Goal: Information Seeking & Learning: Learn about a topic

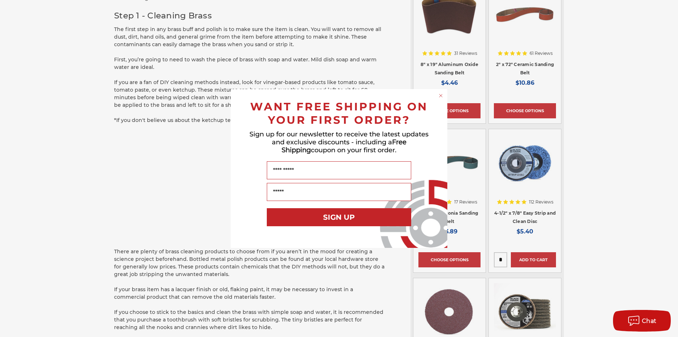
scroll to position [642, 0]
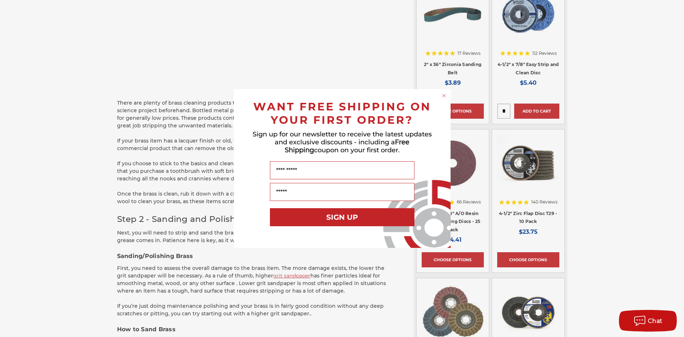
click at [441, 96] on circle "Close dialog" at bounding box center [443, 95] width 7 height 7
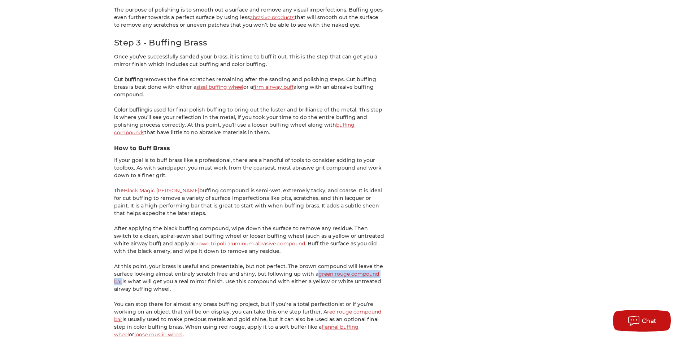
scroll to position [1134, 0]
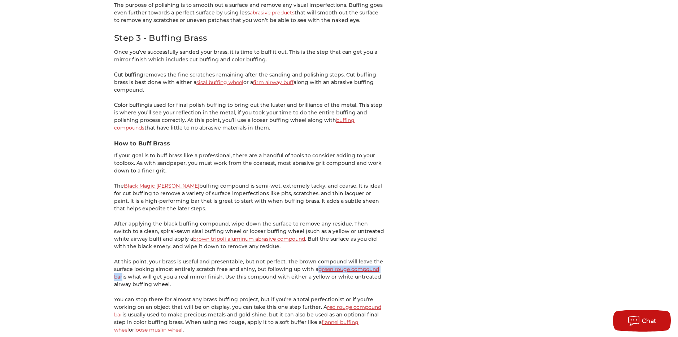
click at [347, 304] on link "red rouge compound bar" at bounding box center [247, 311] width 267 height 14
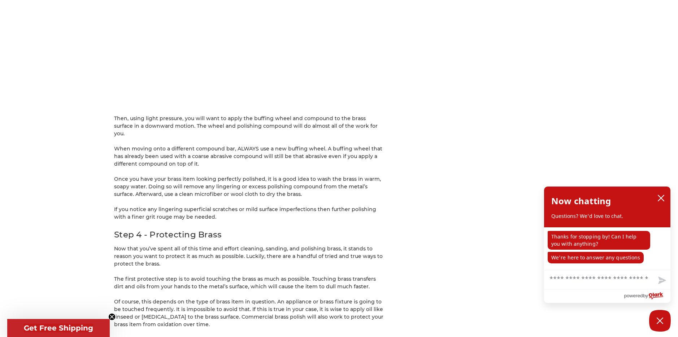
scroll to position [1622, 0]
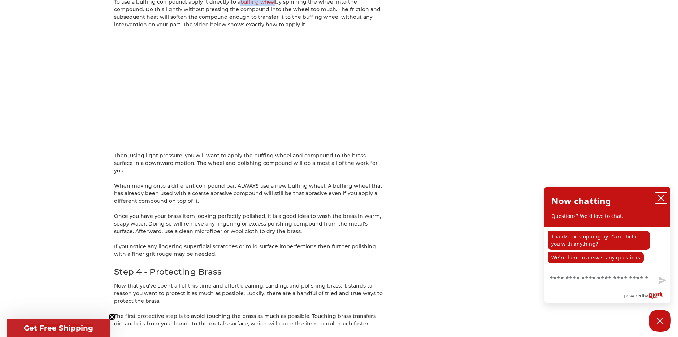
click at [660, 197] on icon "close chatbox" at bounding box center [661, 198] width 7 height 7
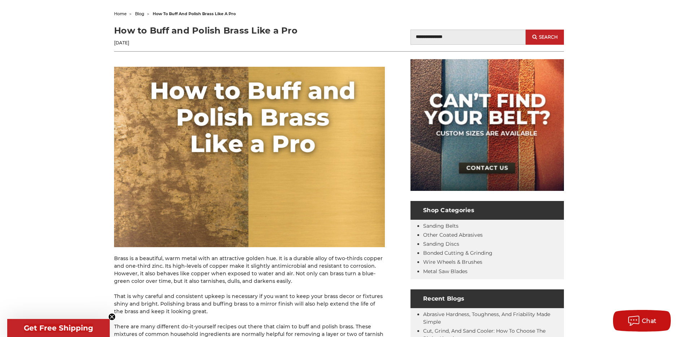
scroll to position [0, 0]
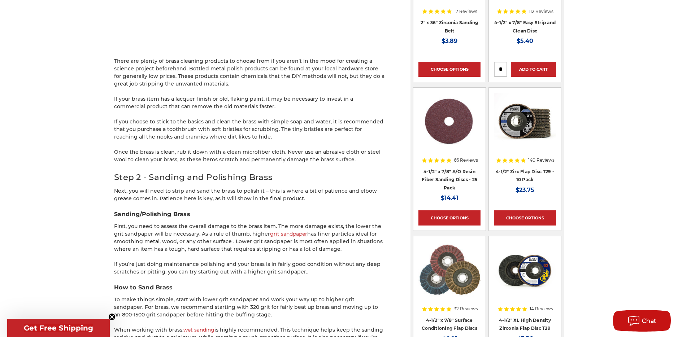
scroll to position [721, 0]
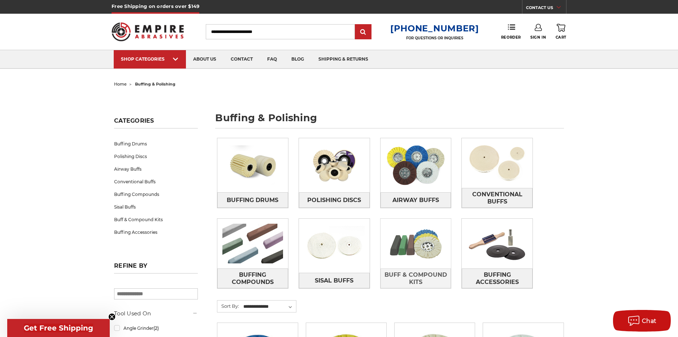
click at [428, 250] on img at bounding box center [416, 244] width 71 height 50
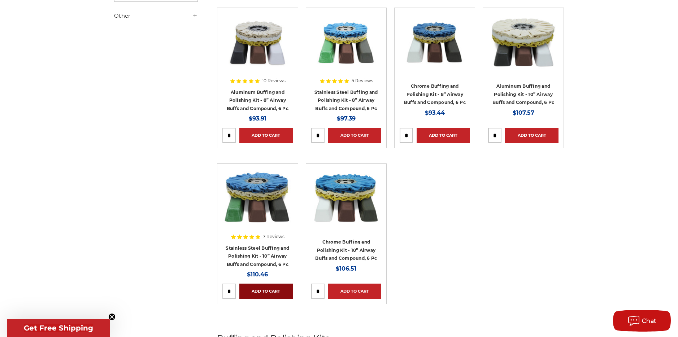
scroll to position [82, 0]
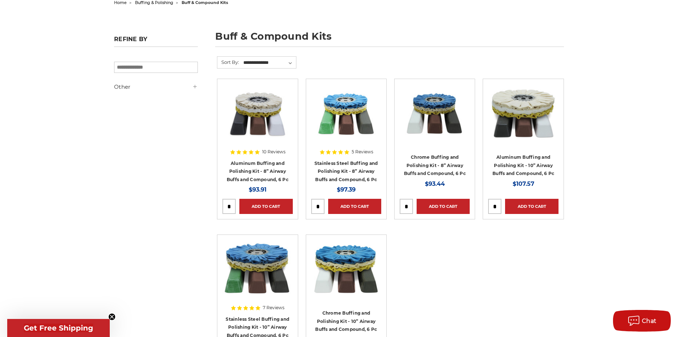
click at [264, 107] on img at bounding box center [258, 113] width 70 height 58
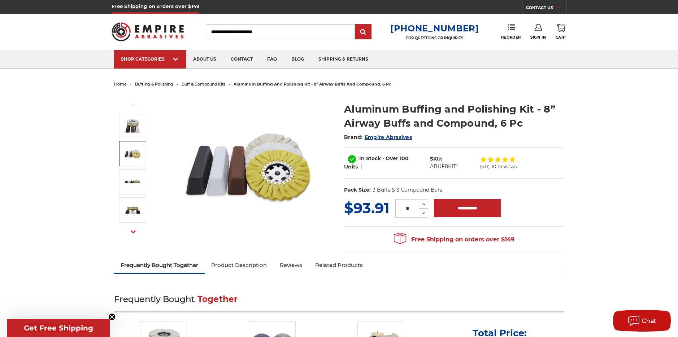
click at [132, 154] on img at bounding box center [133, 154] width 18 height 18
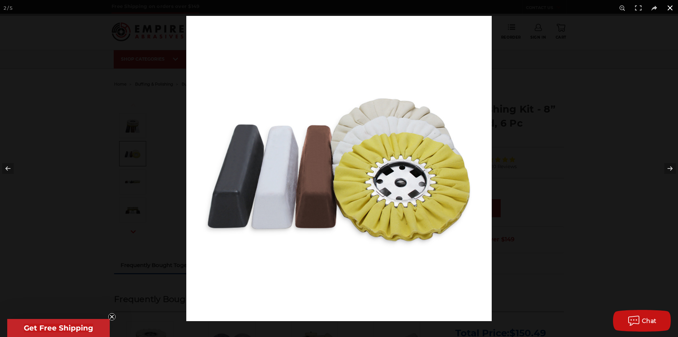
click at [669, 9] on button at bounding box center [671, 8] width 16 height 16
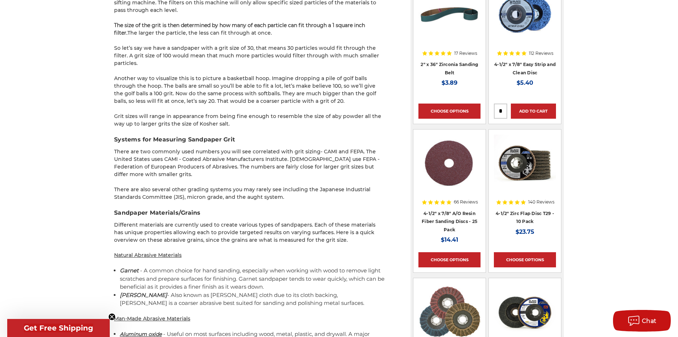
scroll to position [707, 0]
